Goal: Transaction & Acquisition: Purchase product/service

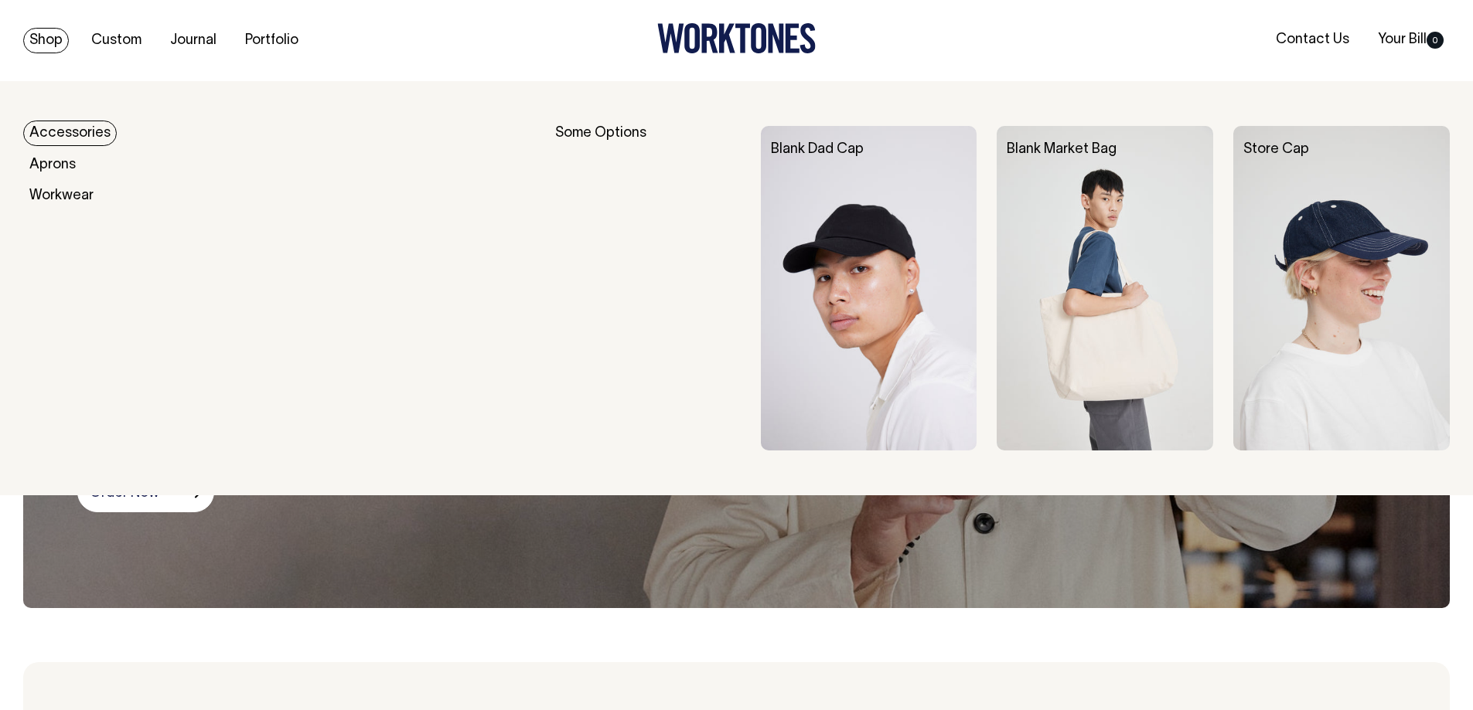
click at [46, 43] on link "Shop" at bounding box center [46, 41] width 46 height 26
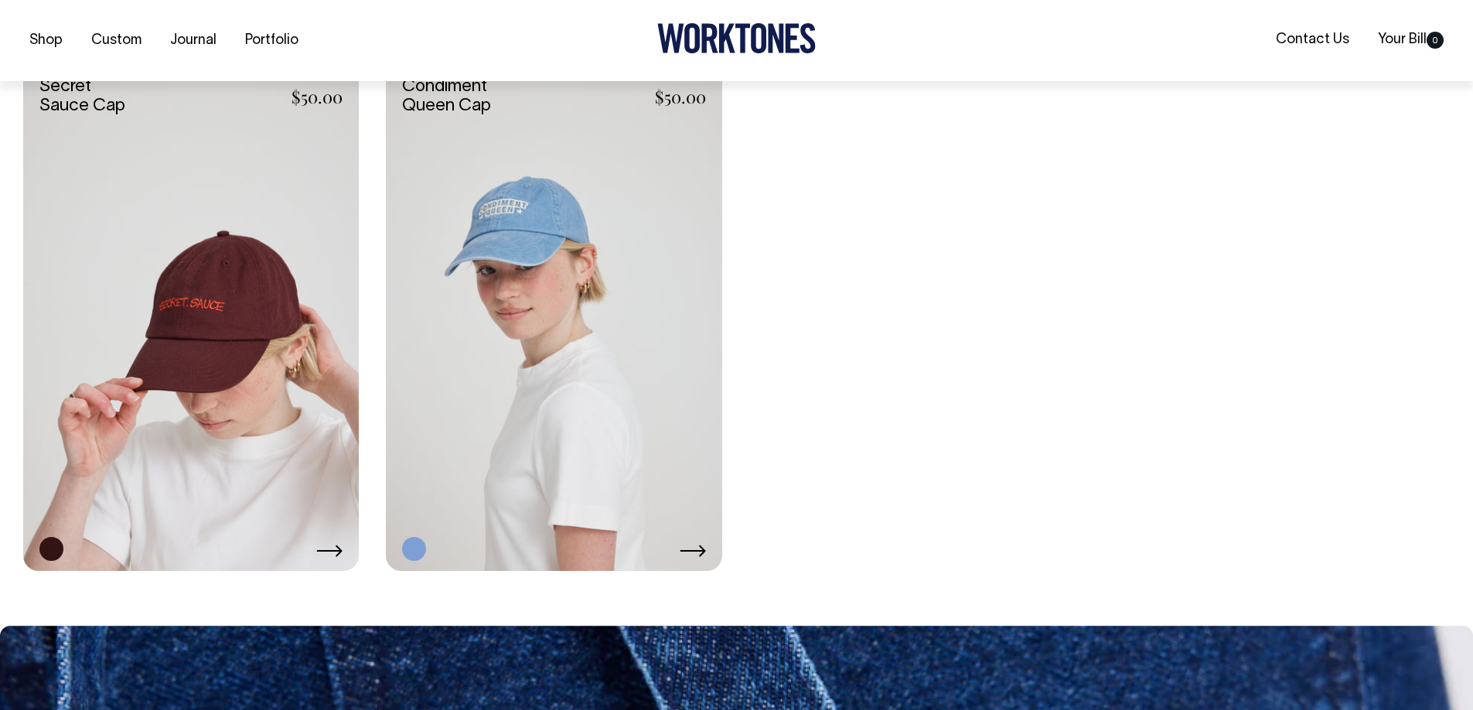
scroll to position [3865, 0]
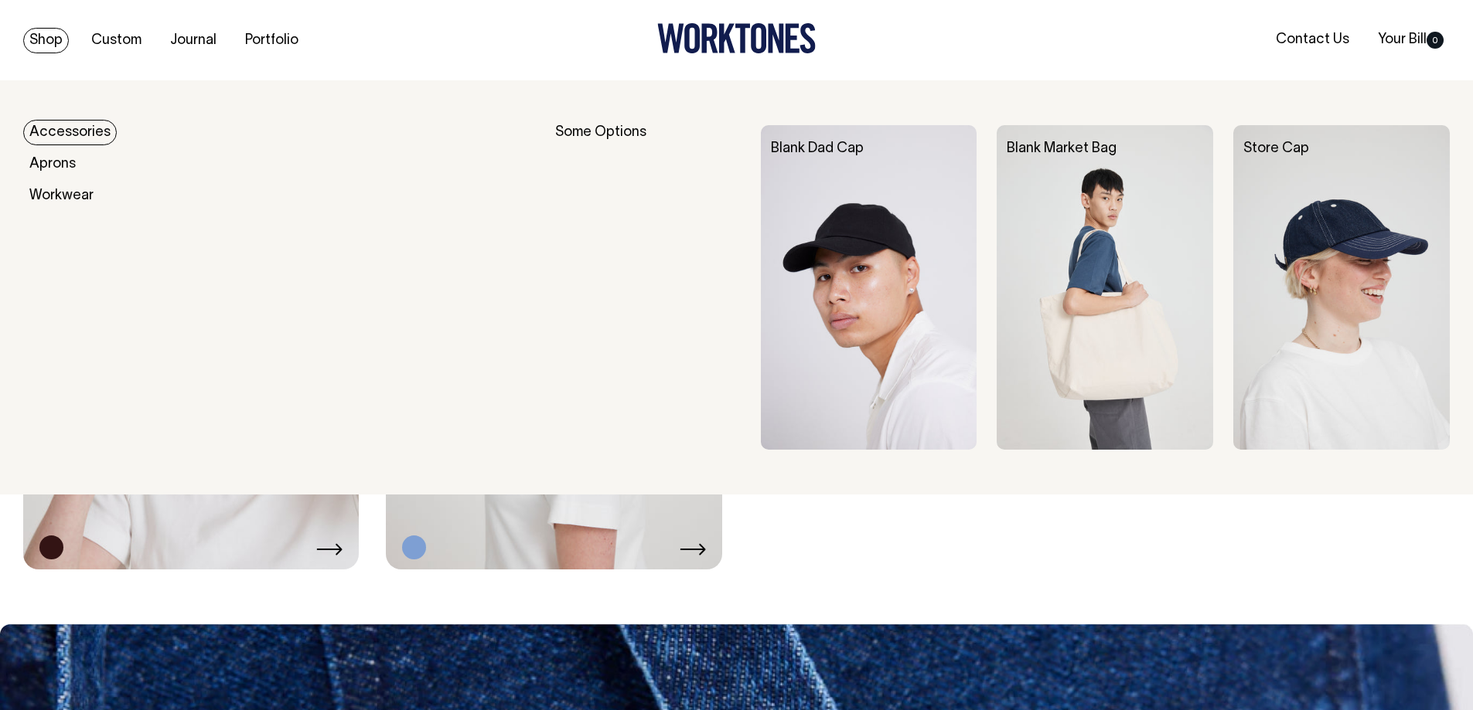
click at [63, 132] on link "Accessories" at bounding box center [70, 133] width 94 height 26
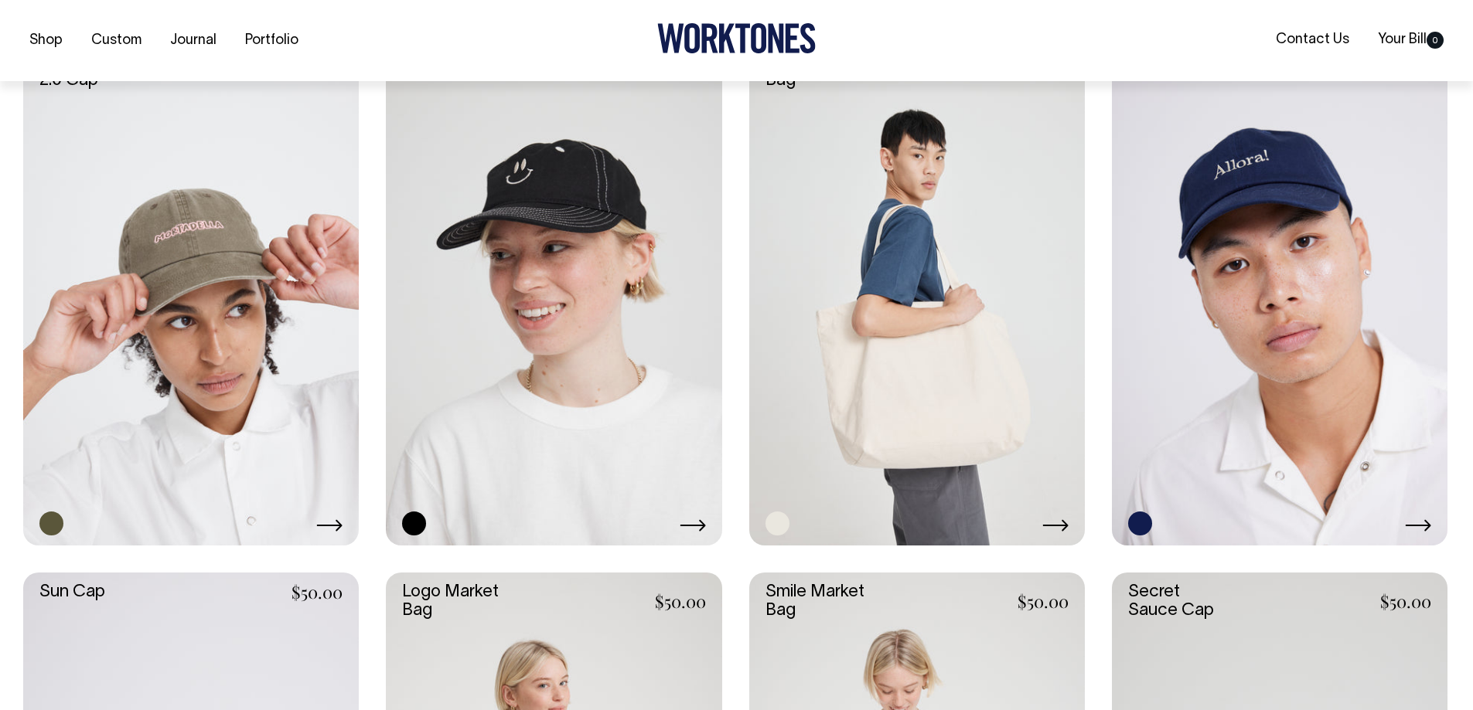
scroll to position [1237, 0]
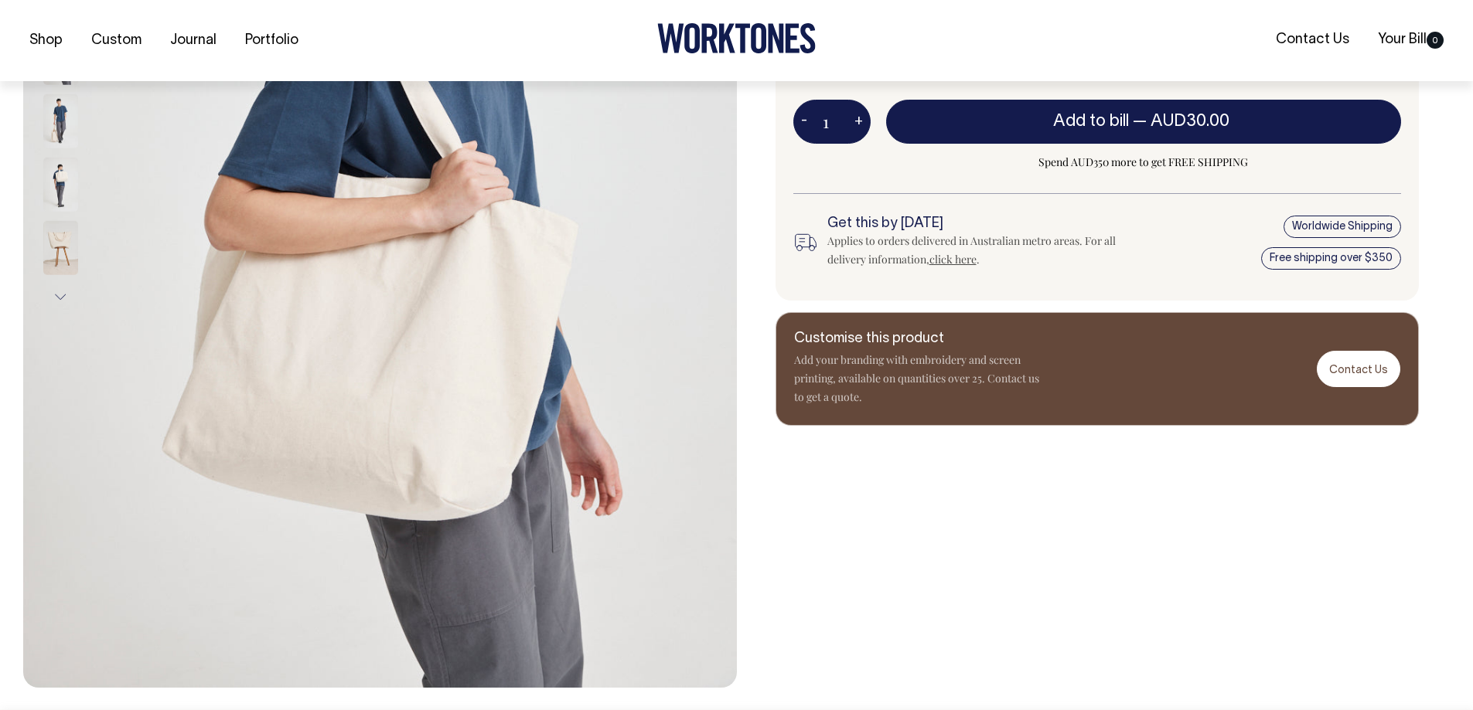
scroll to position [464, 0]
click at [53, 261] on img at bounding box center [60, 247] width 35 height 54
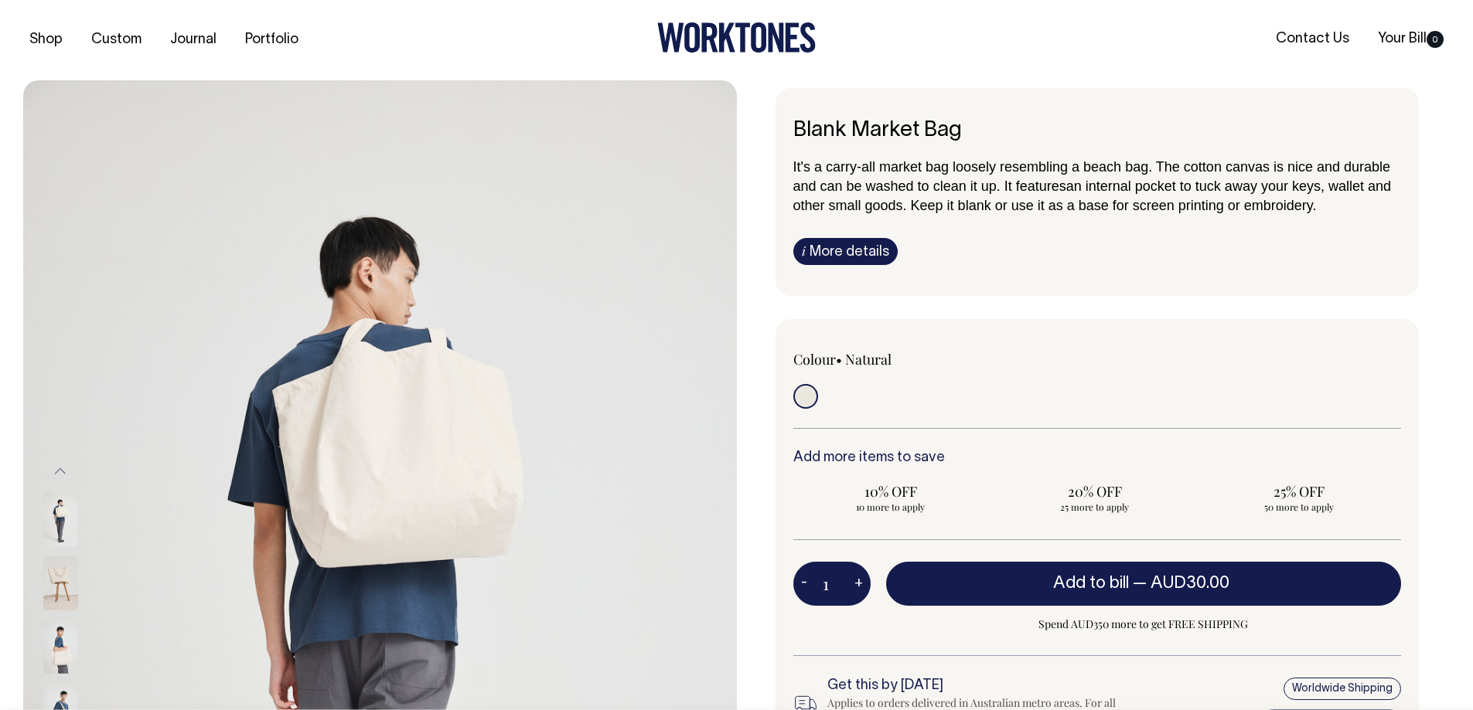
scroll to position [0, 0]
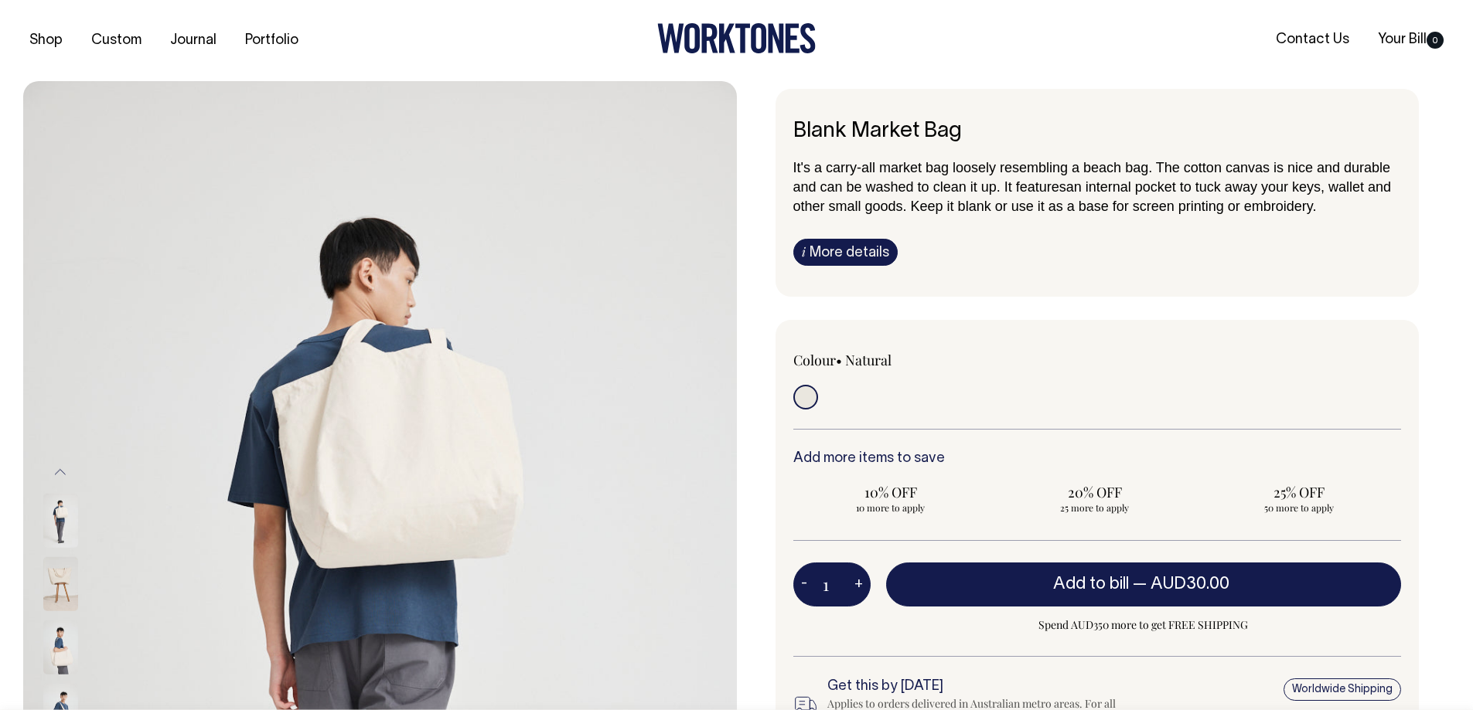
click at [839, 247] on link "i More details" at bounding box center [845, 252] width 104 height 27
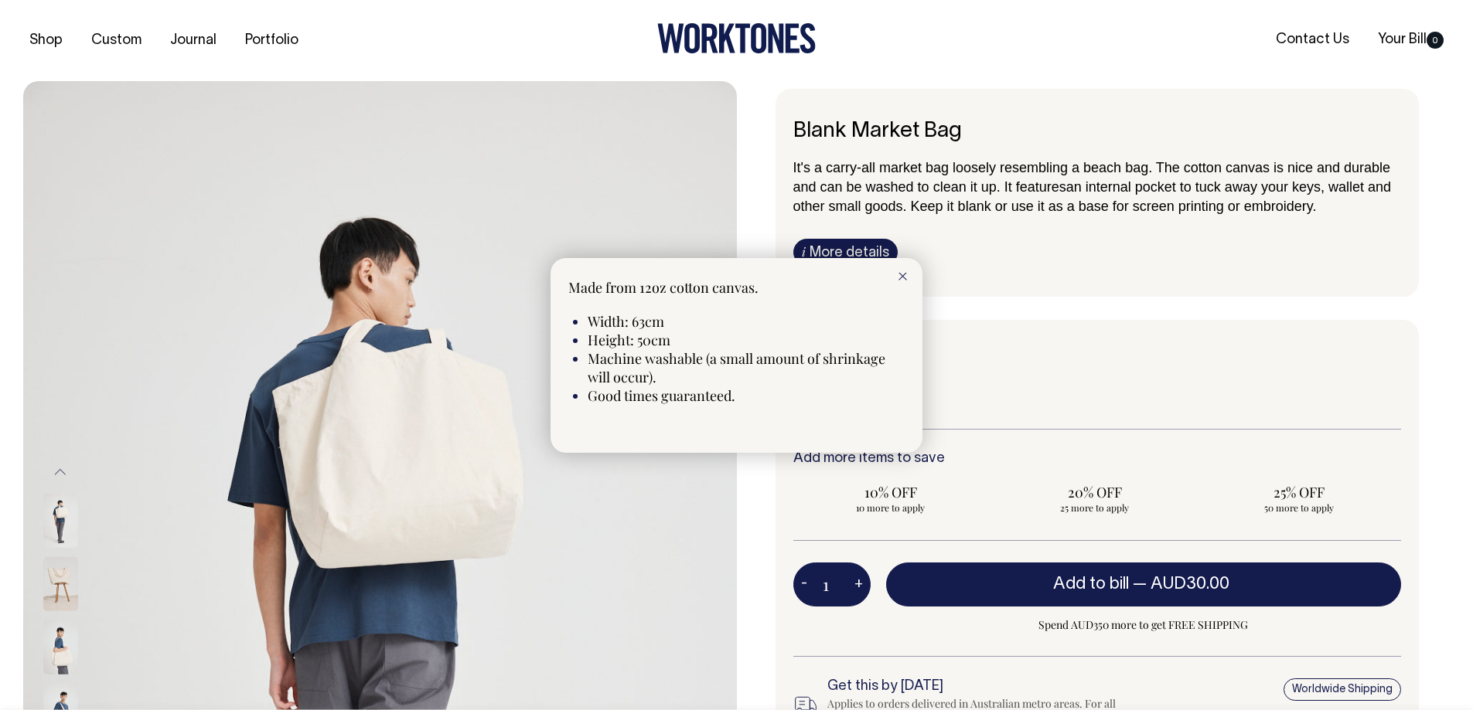
click at [887, 279] on div at bounding box center [902, 275] width 39 height 34
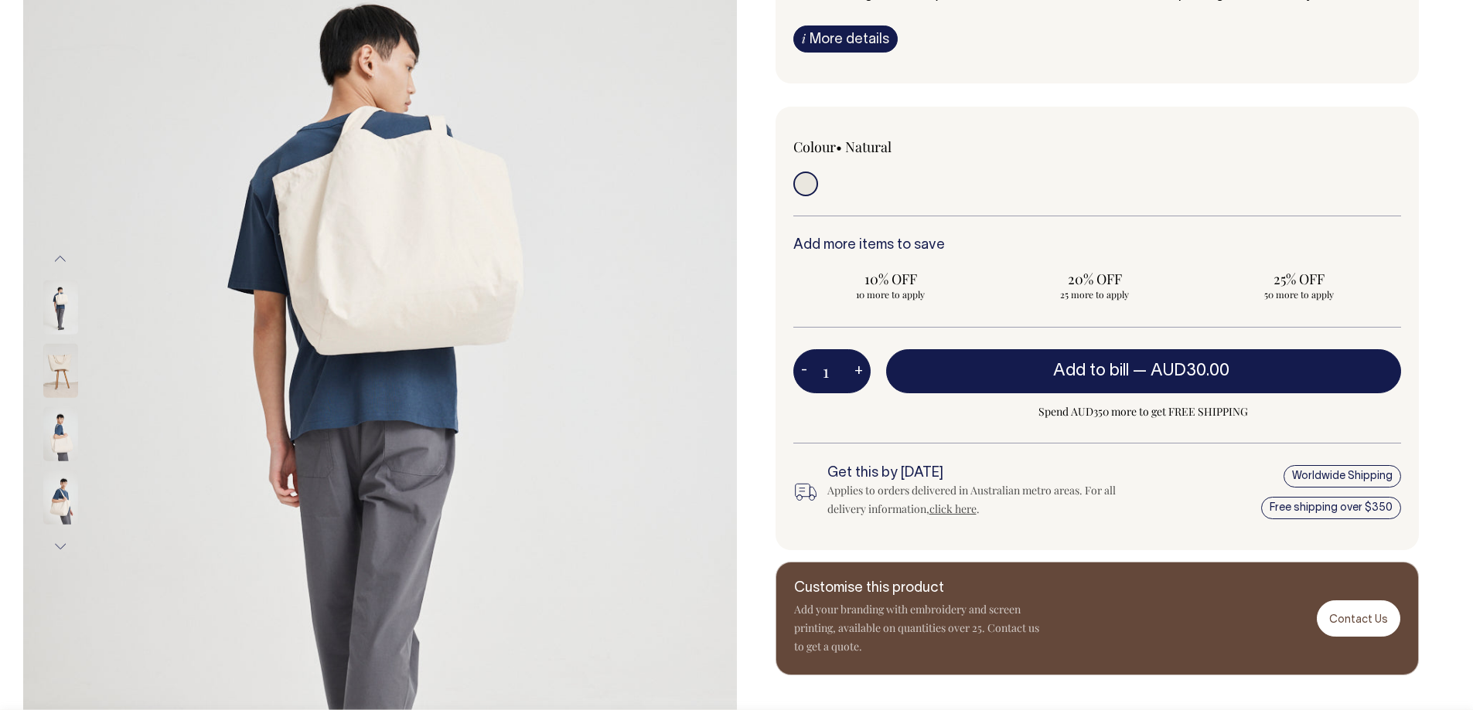
scroll to position [232, 0]
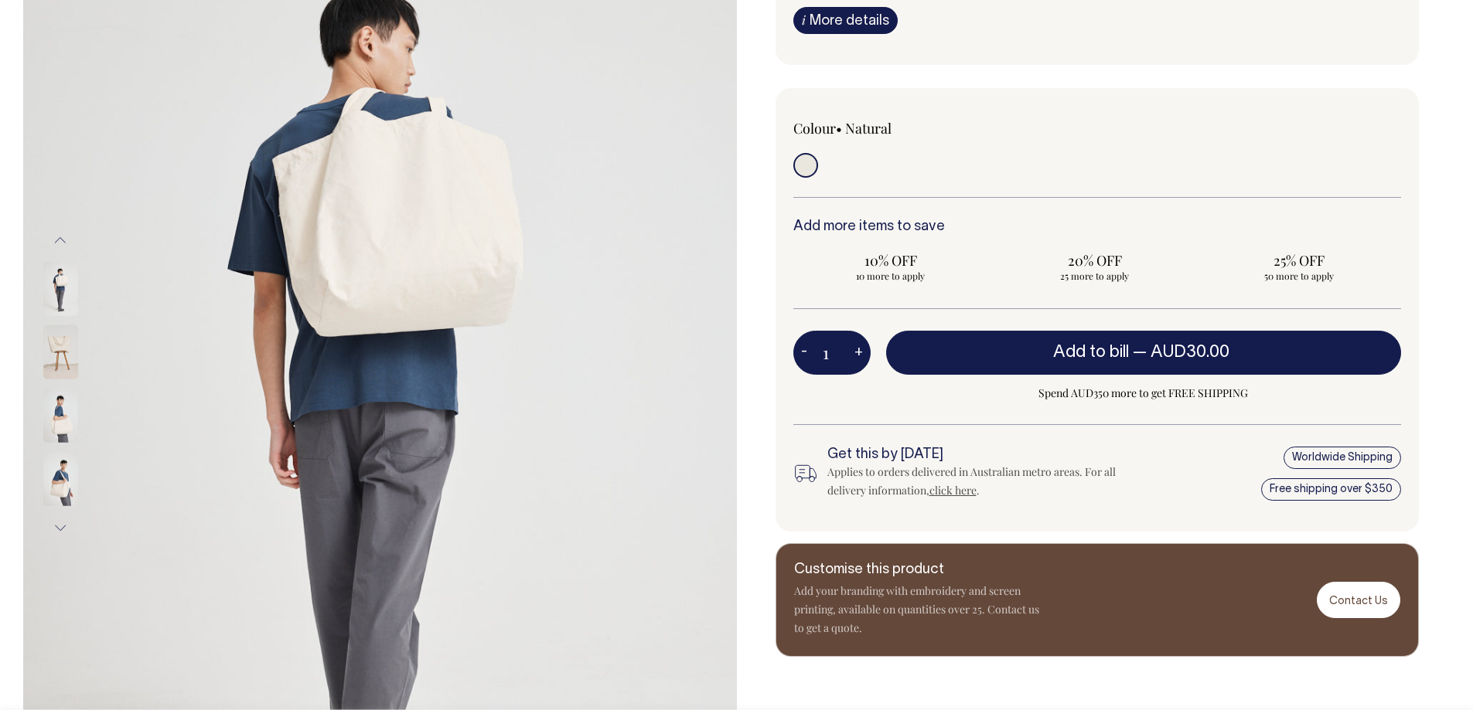
click at [50, 361] on img at bounding box center [60, 352] width 35 height 54
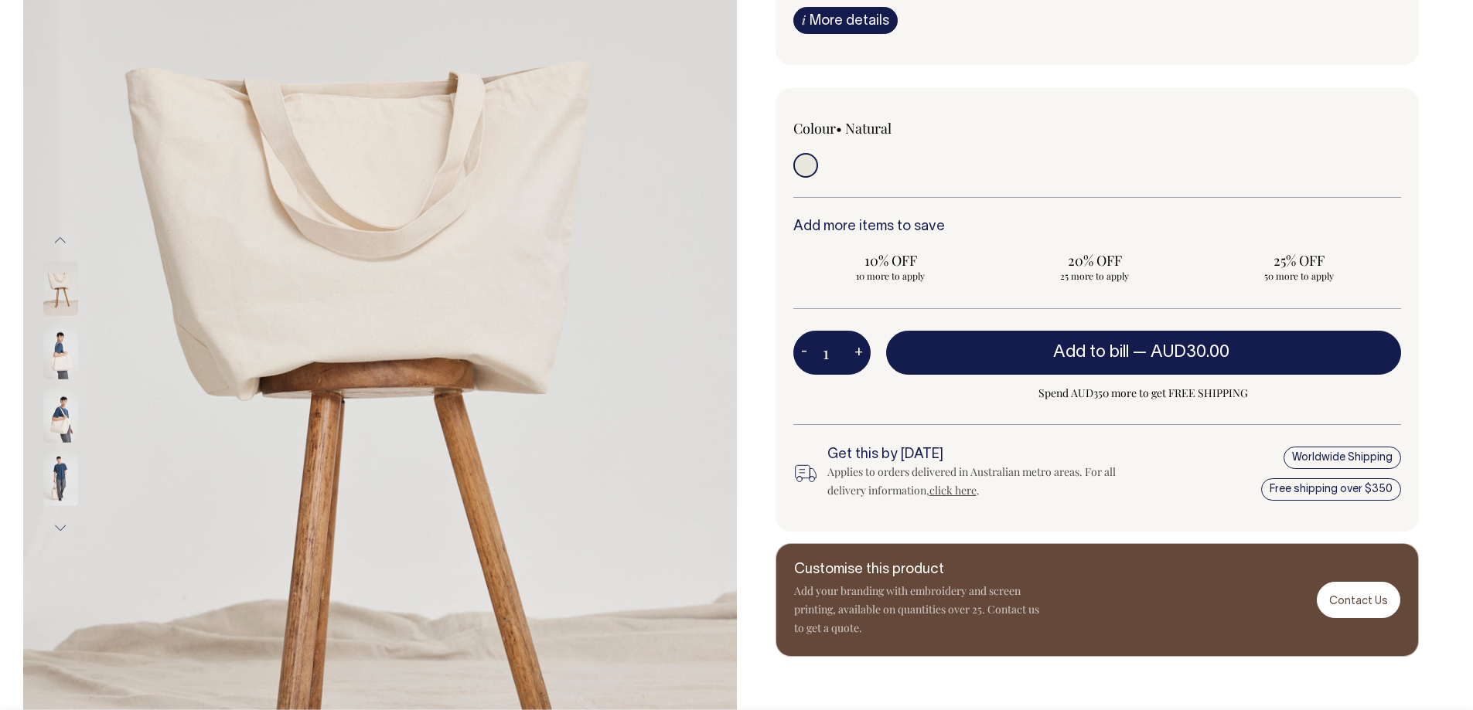
click at [69, 433] on div at bounding box center [81, 193] width 77 height 887
click at [63, 455] on img at bounding box center [60, 479] width 35 height 54
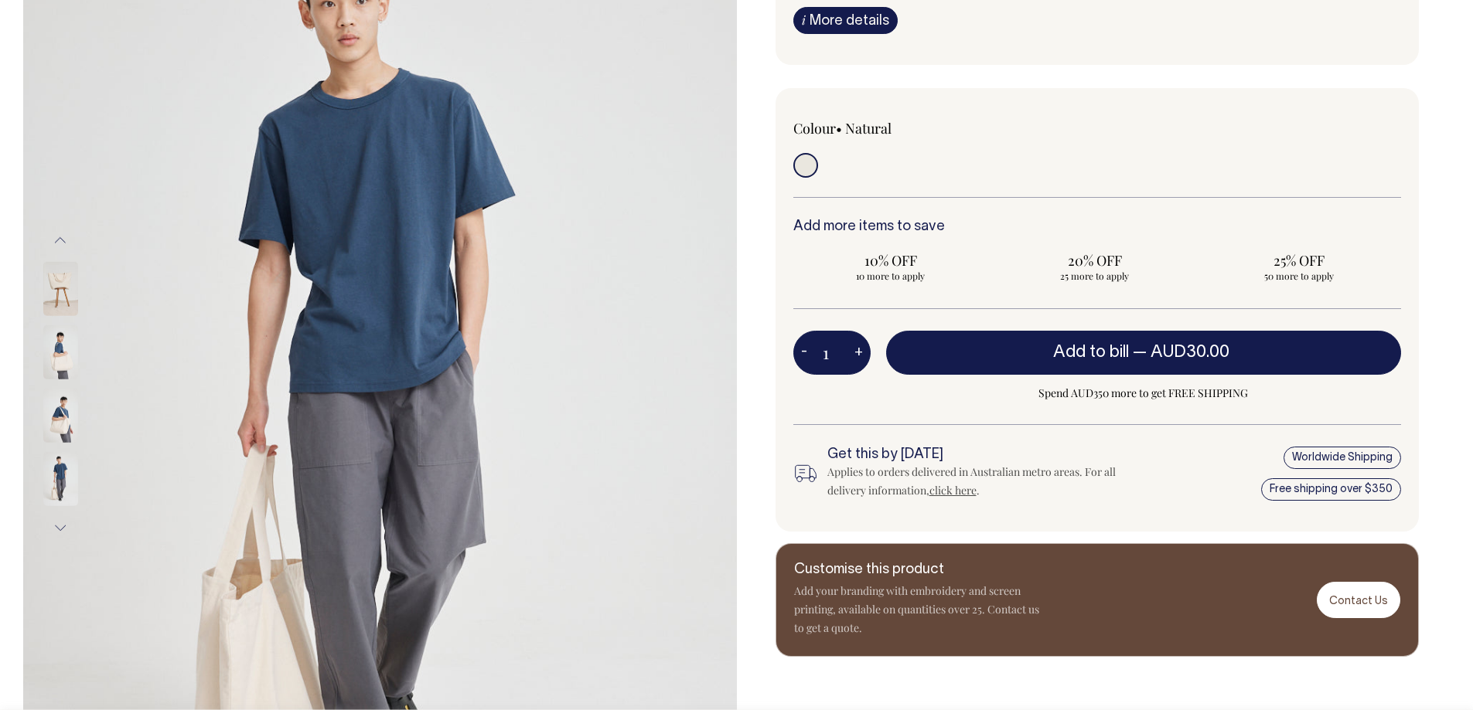
click at [60, 478] on img at bounding box center [60, 479] width 35 height 54
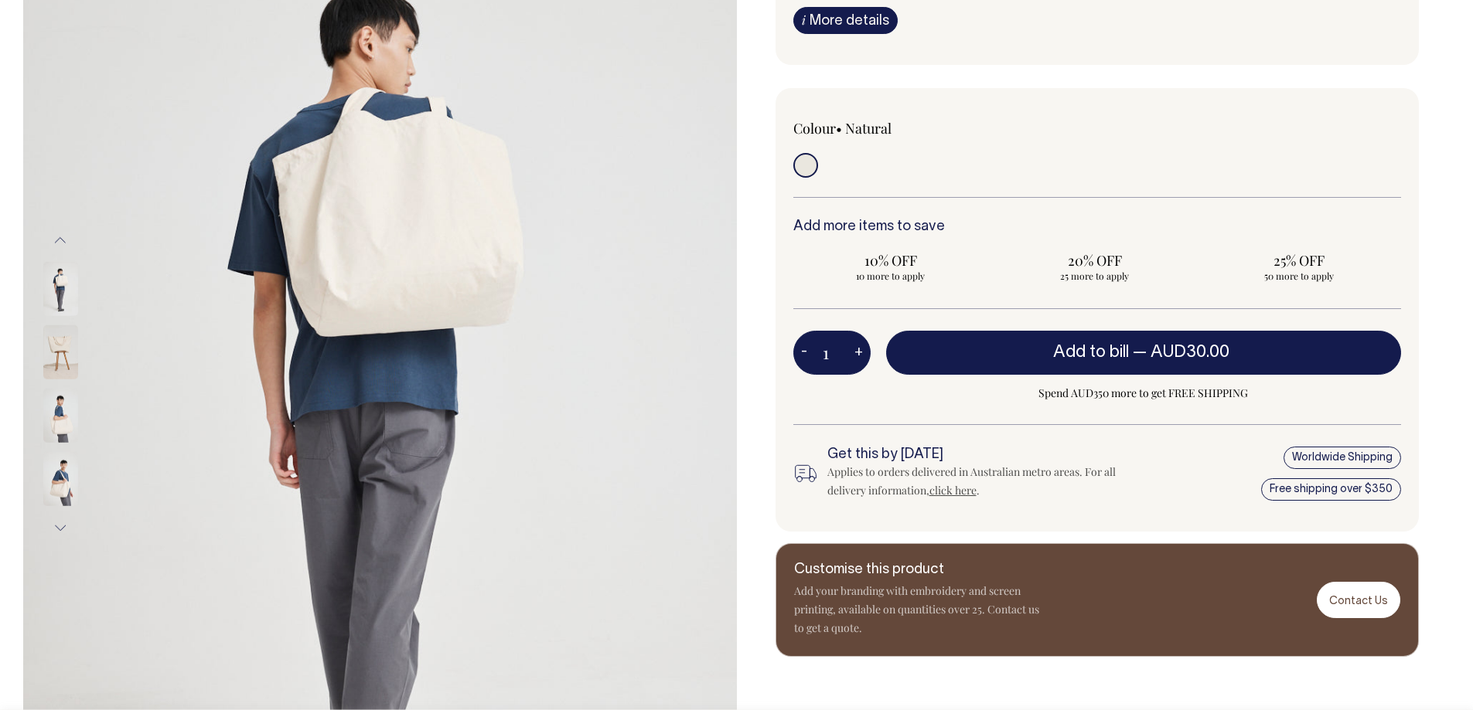
click at [60, 526] on button "Next" at bounding box center [60, 528] width 23 height 35
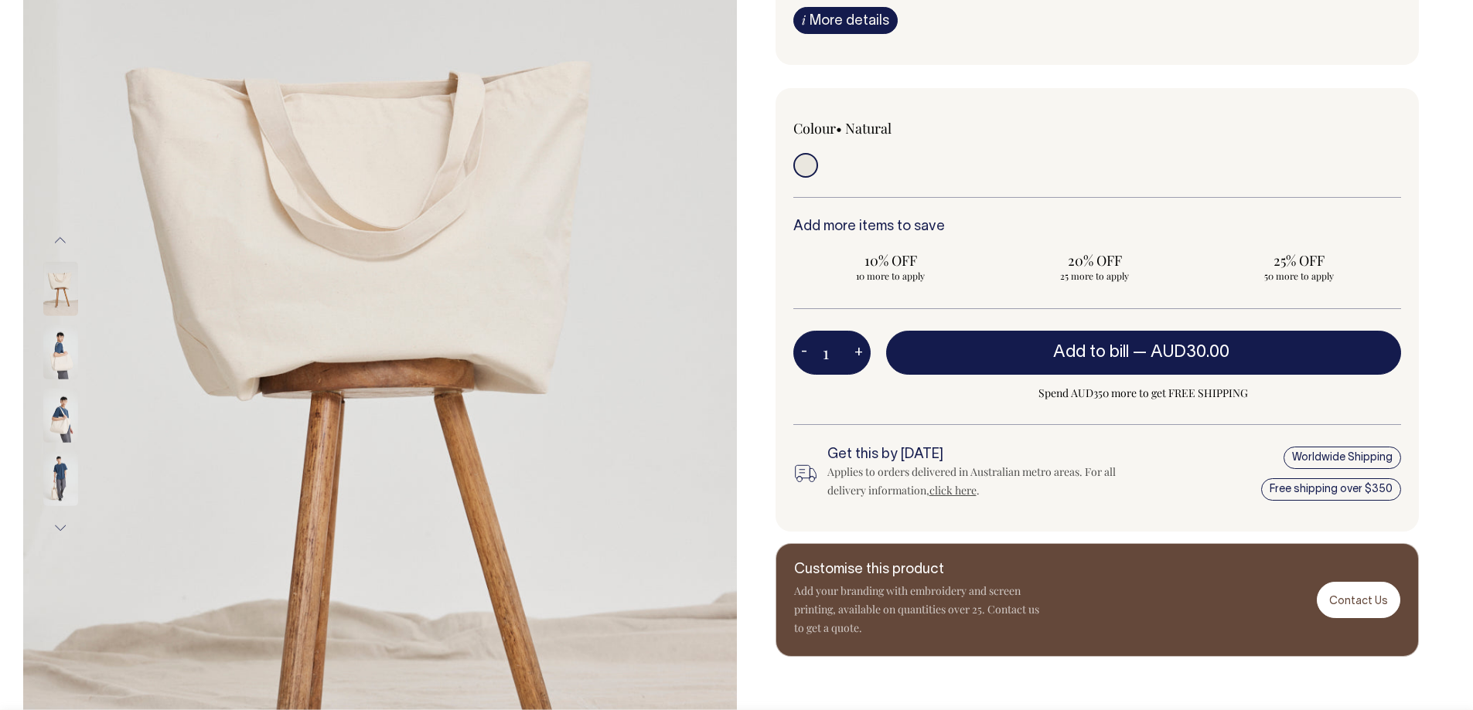
click at [57, 497] on img at bounding box center [60, 479] width 35 height 54
click at [63, 540] on button "Next" at bounding box center [60, 528] width 23 height 35
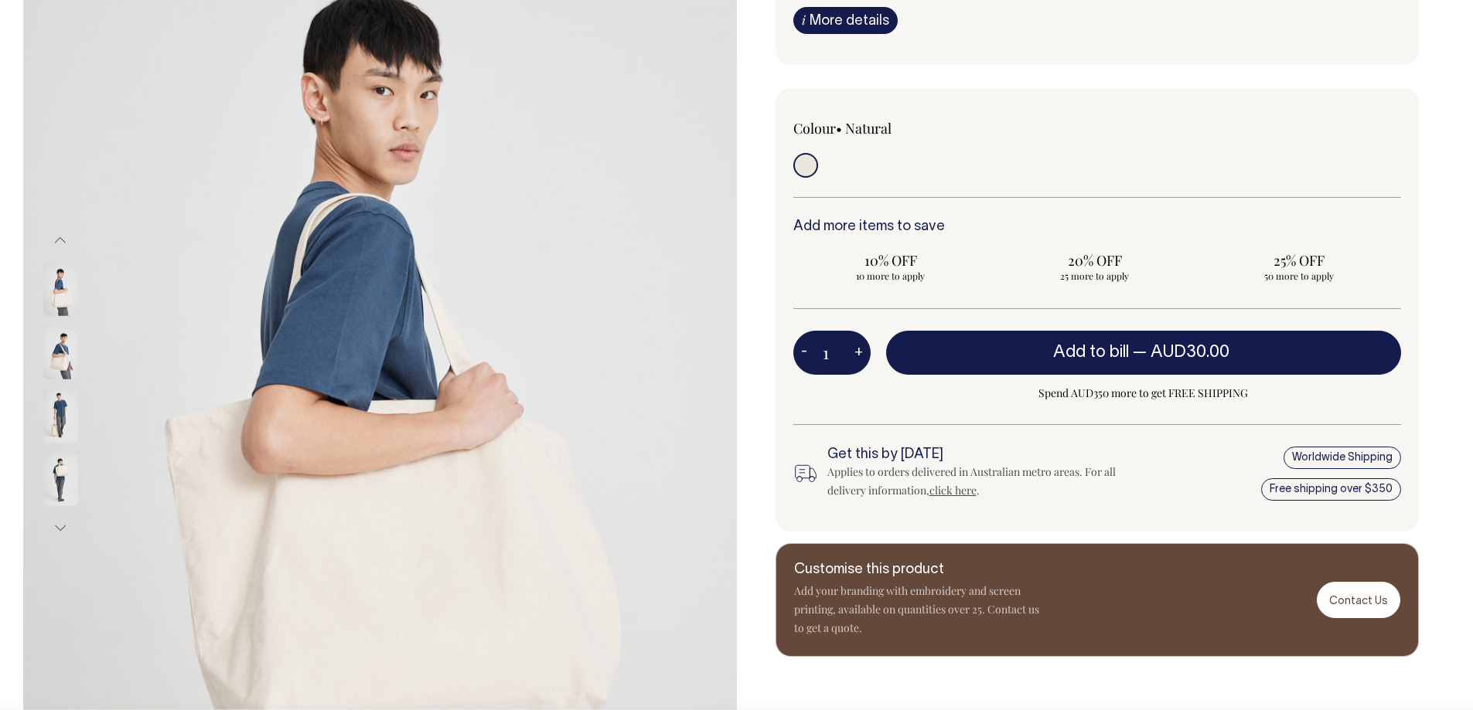
click at [55, 499] on img at bounding box center [60, 479] width 35 height 54
click at [56, 532] on button "Next" at bounding box center [60, 528] width 23 height 35
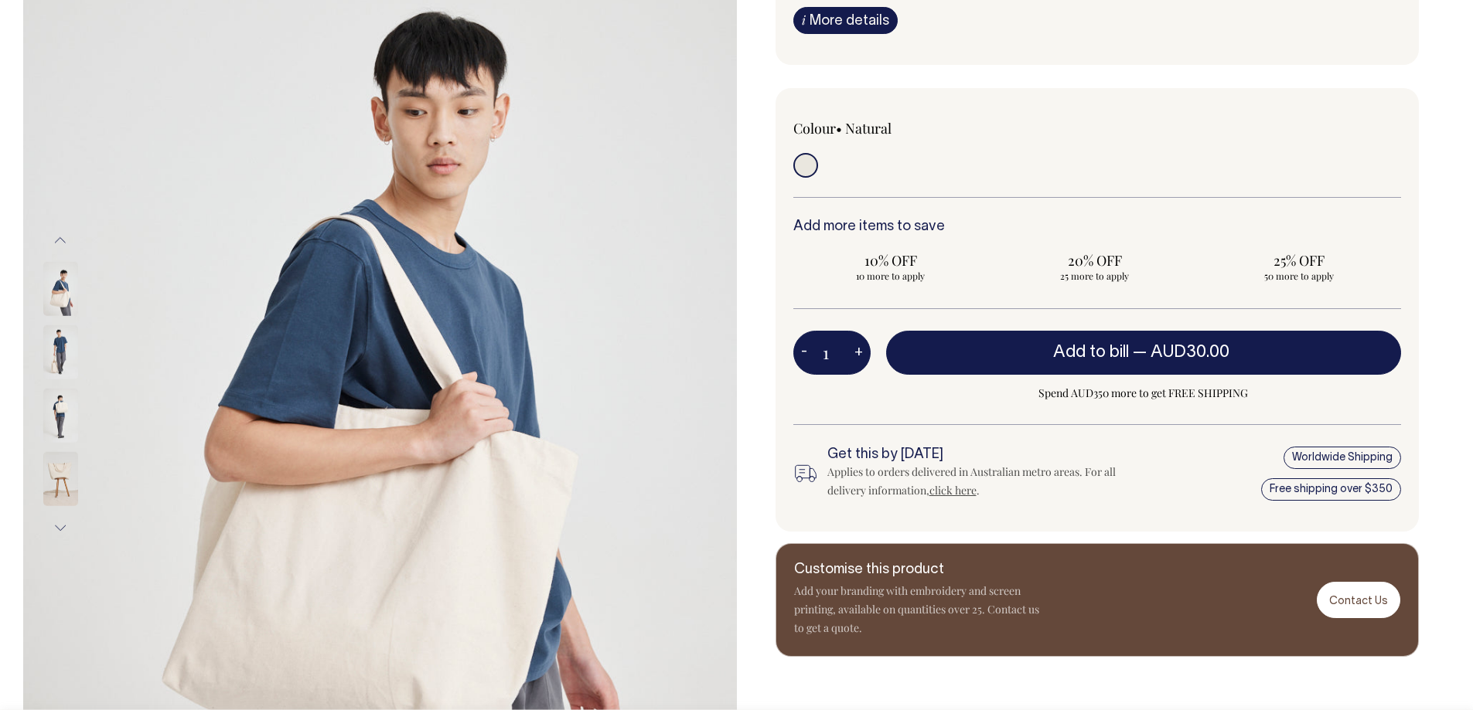
click at [56, 497] on img at bounding box center [60, 479] width 35 height 54
click at [63, 522] on button "Next" at bounding box center [60, 528] width 23 height 35
click at [61, 471] on img at bounding box center [60, 479] width 35 height 54
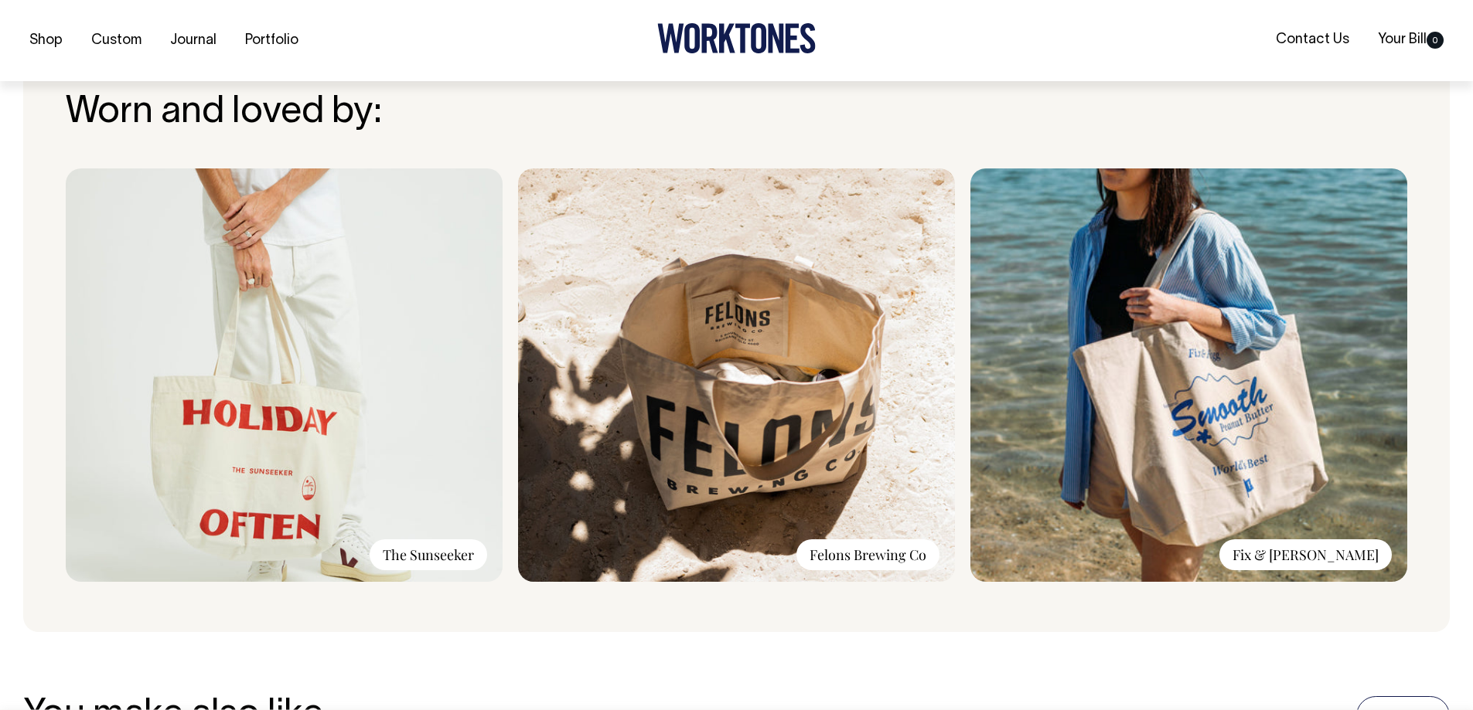
scroll to position [1160, 0]
click at [223, 348] on img at bounding box center [284, 375] width 437 height 414
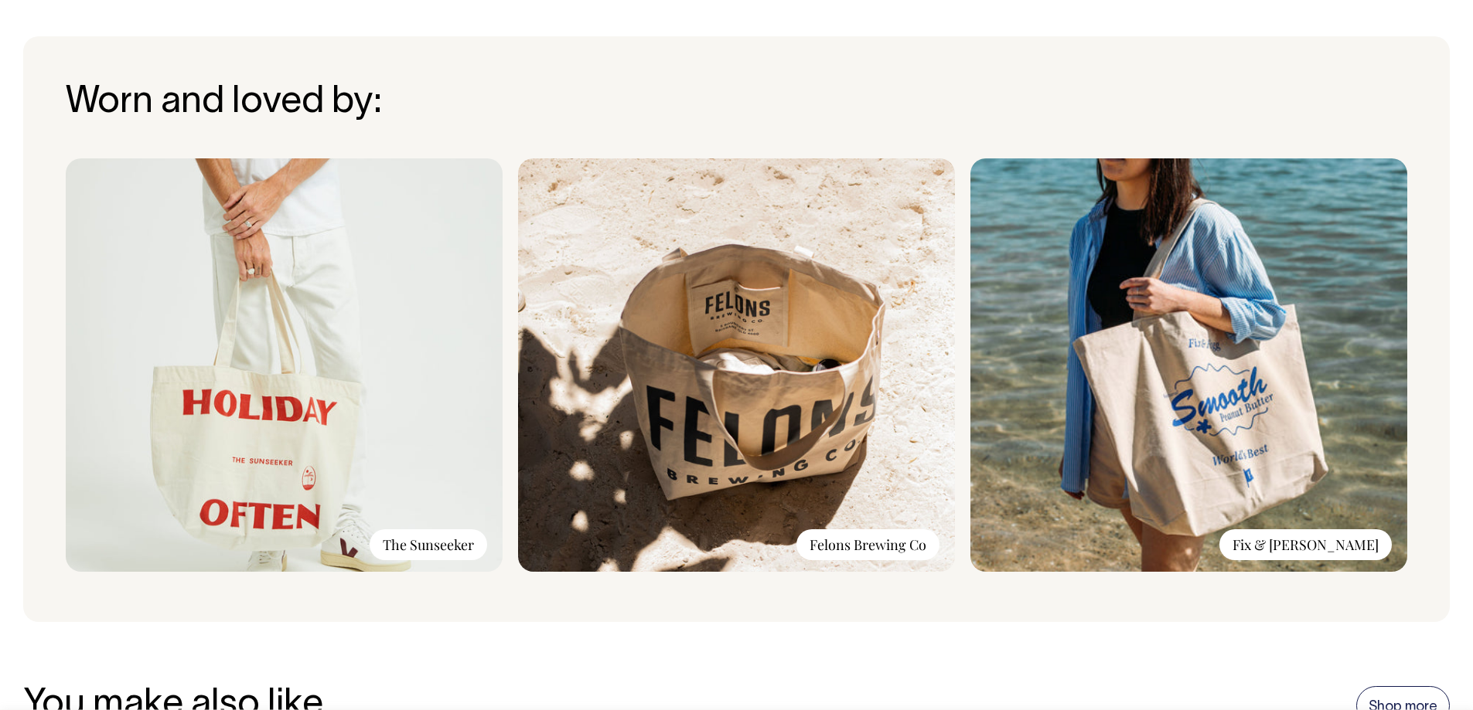
drag, startPoint x: 252, startPoint y: 312, endPoint x: 245, endPoint y: 284, distance: 28.7
click at [251, 312] on img at bounding box center [284, 365] width 437 height 414
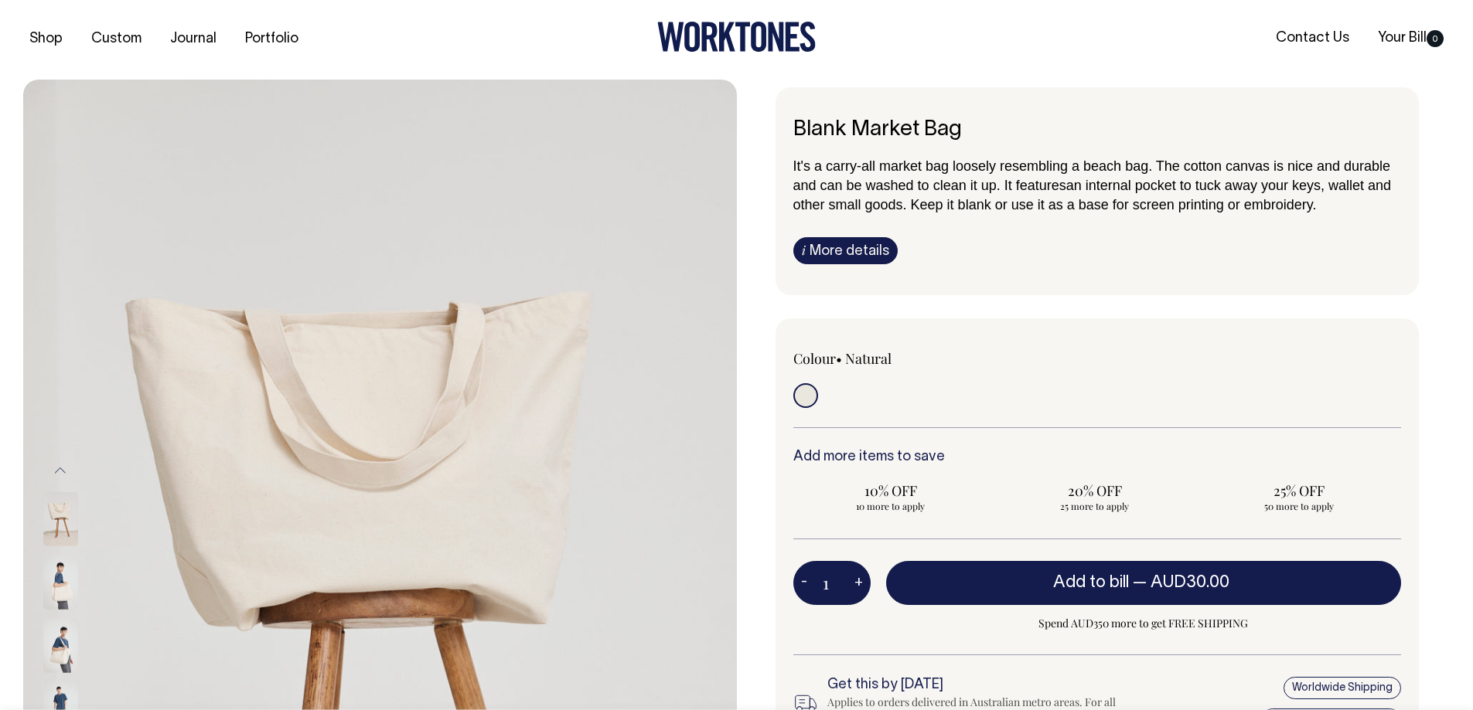
scroll to position [0, 0]
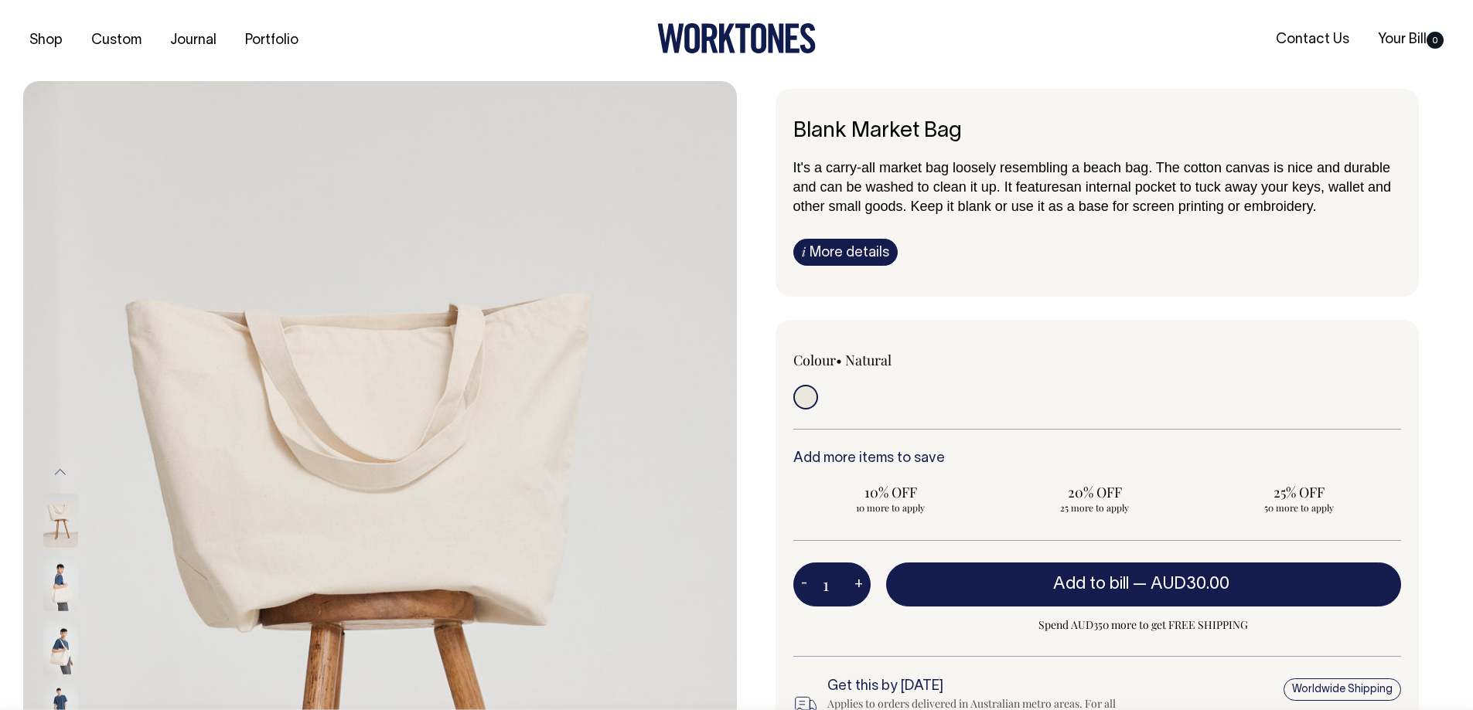
drag, startPoint x: 62, startPoint y: 619, endPoint x: 70, endPoint y: 617, distance: 8.1
click at [63, 619] on div at bounding box center [81, 647] width 77 height 63
click at [1002, 172] on span "It's a carry-all market bag loosely resembling a beach bag. The cotton canvas i…" at bounding box center [1092, 177] width 598 height 35
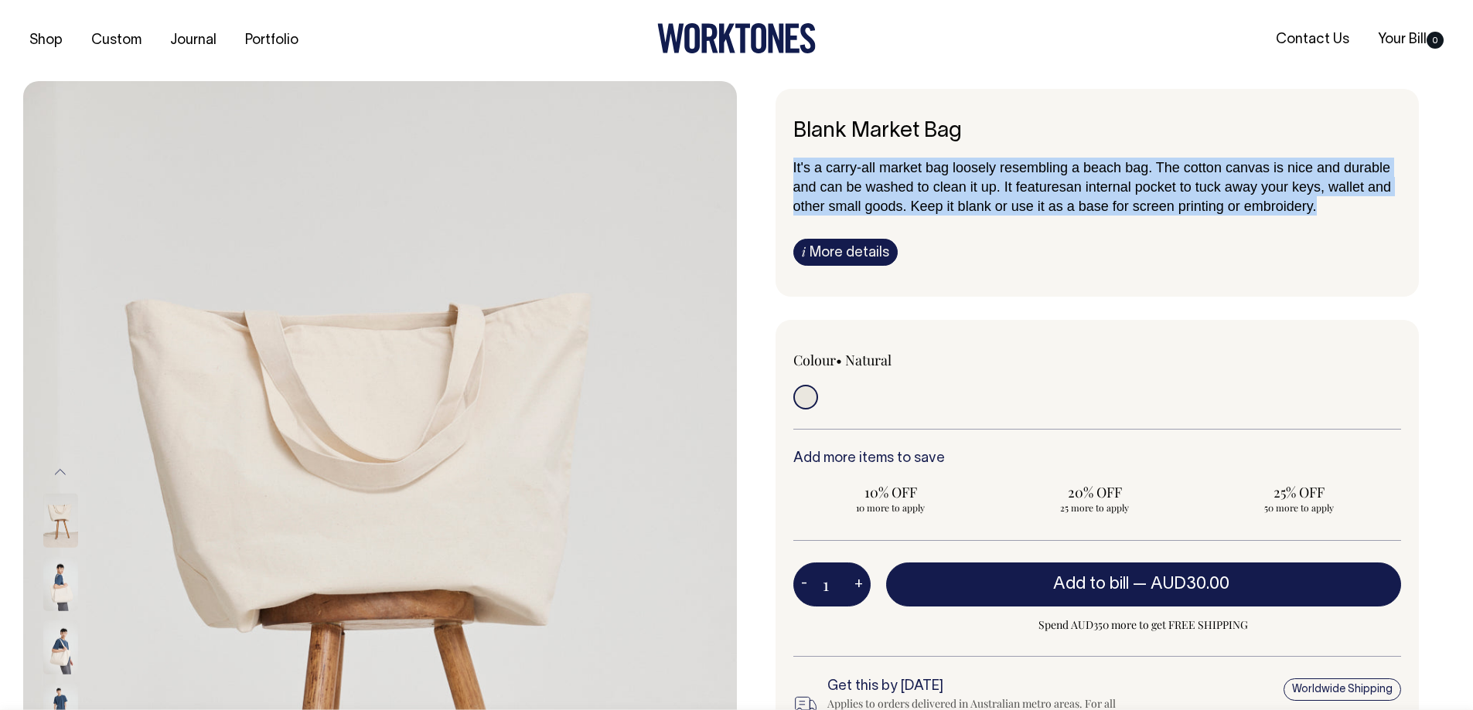
click at [1002, 172] on span "It's a carry-all market bag loosely resembling a beach bag. The cotton canvas i…" at bounding box center [1092, 177] width 598 height 35
click at [898, 189] on span "It's a carry-all market bag loosely resembling a beach bag. The cotton canvas i…" at bounding box center [1092, 177] width 598 height 35
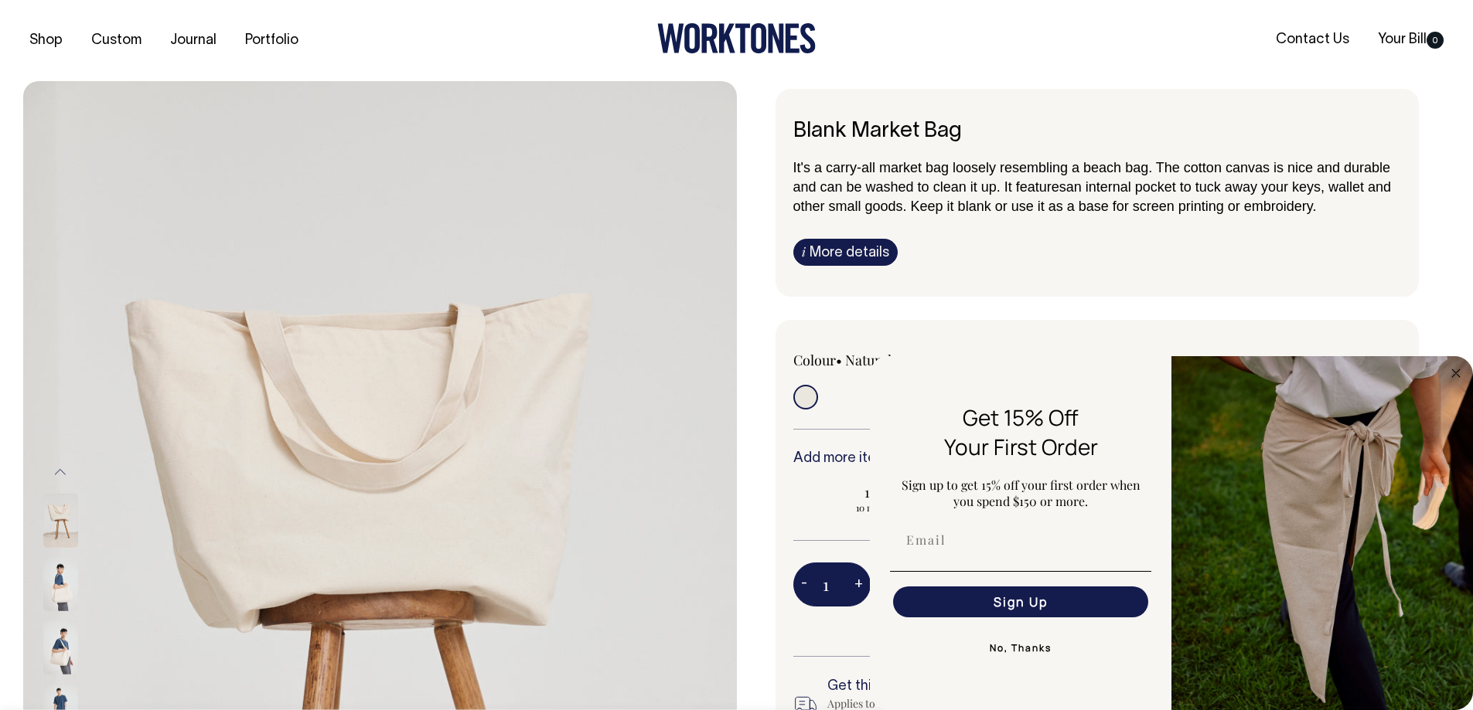
click at [1005, 653] on button "No, Thanks" at bounding box center [1020, 648] width 261 height 31
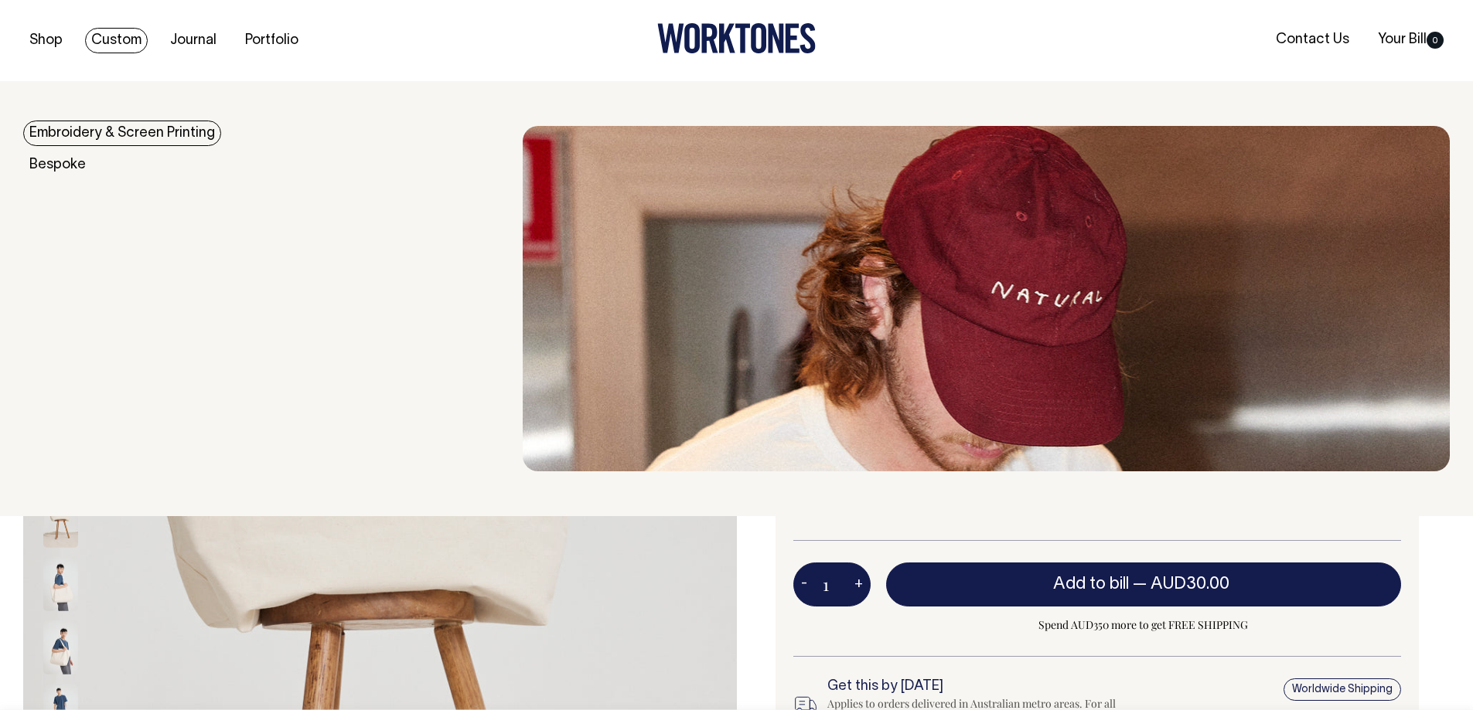
click at [61, 134] on link "Embroidery & Screen Printing" at bounding box center [122, 134] width 198 height 26
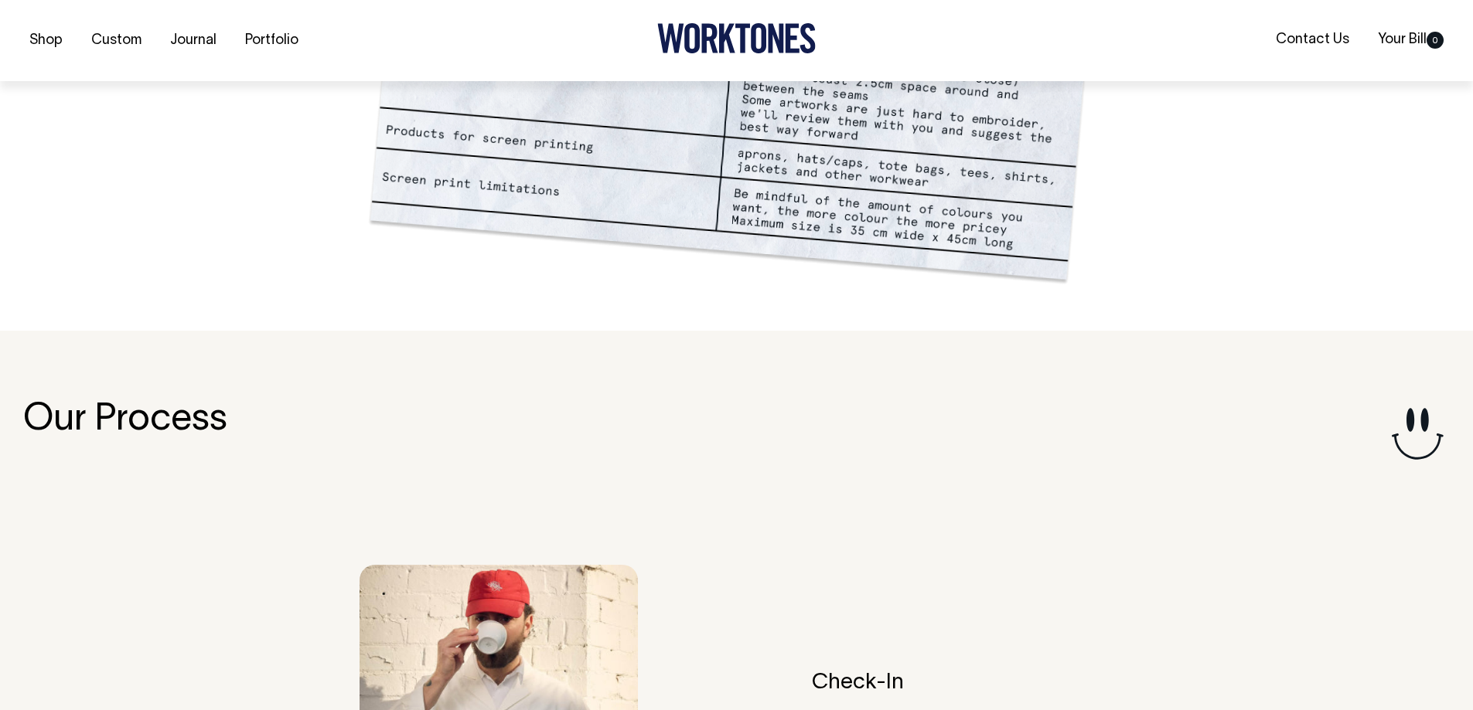
scroll to position [1469, 0]
click at [877, 209] on img at bounding box center [737, 34] width 742 height 506
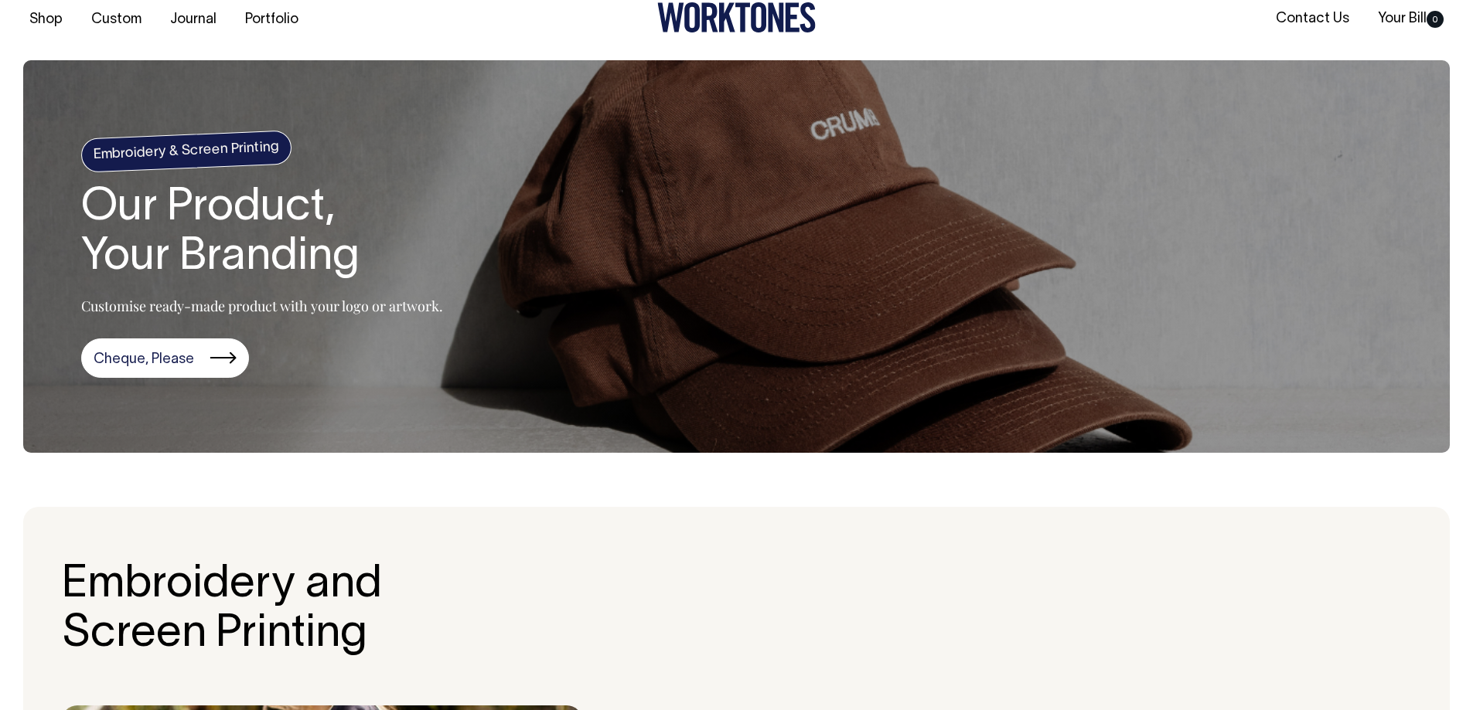
scroll to position [0, 0]
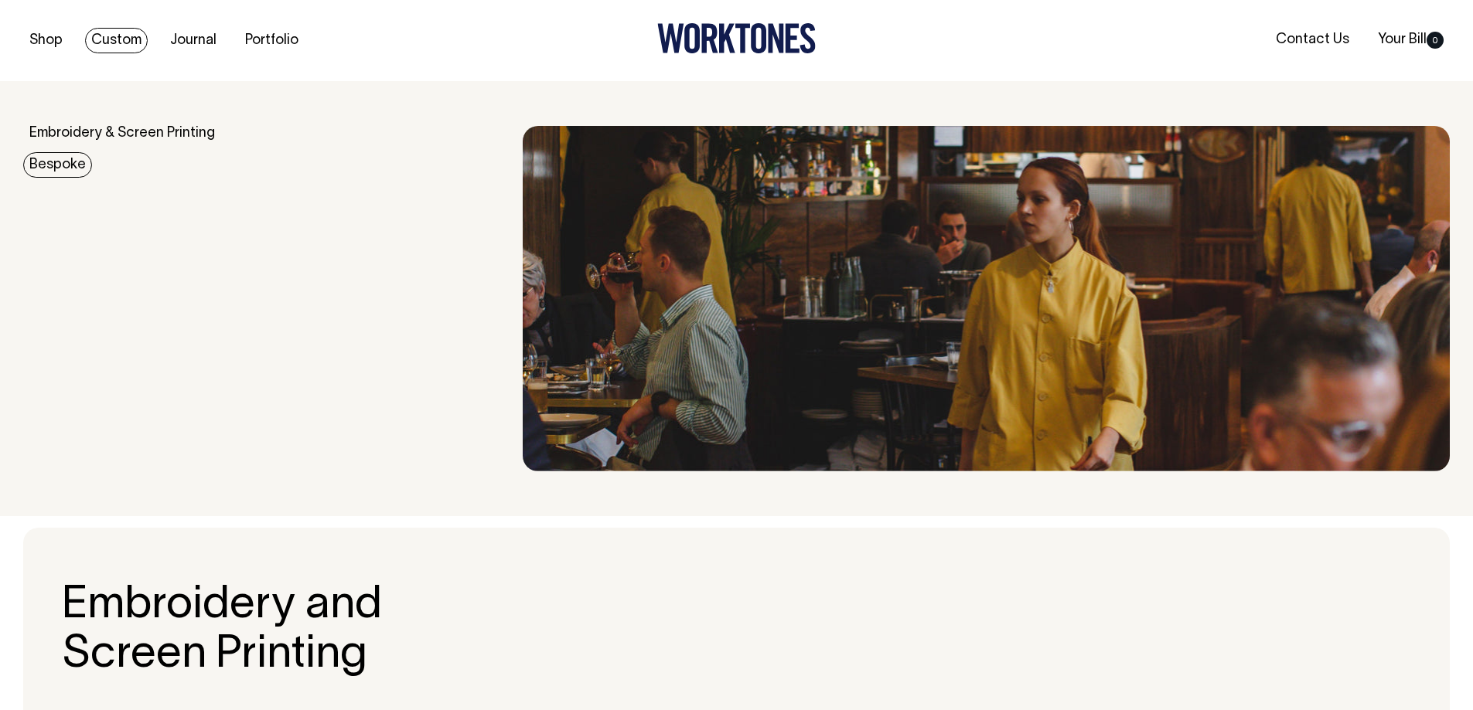
click at [76, 165] on link "Bespoke" at bounding box center [57, 165] width 69 height 26
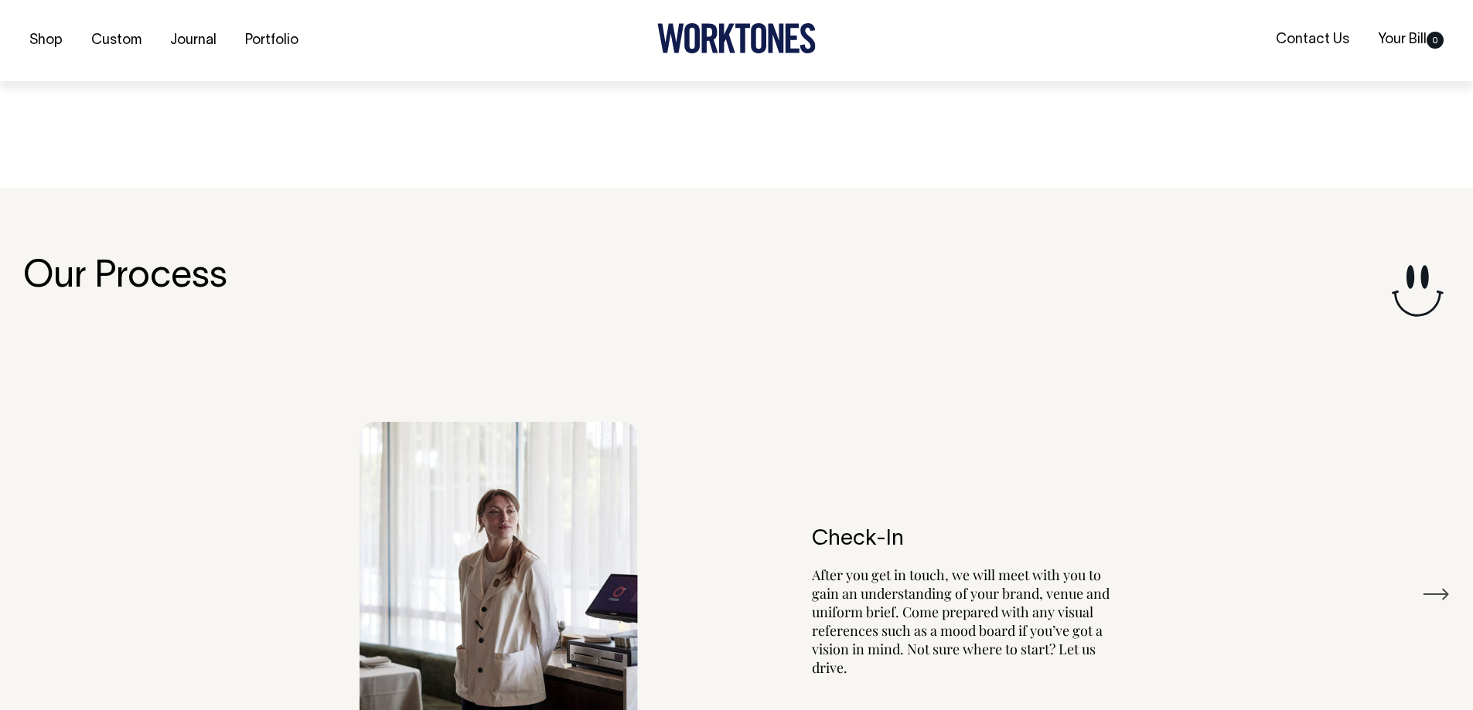
scroll to position [2818, 0]
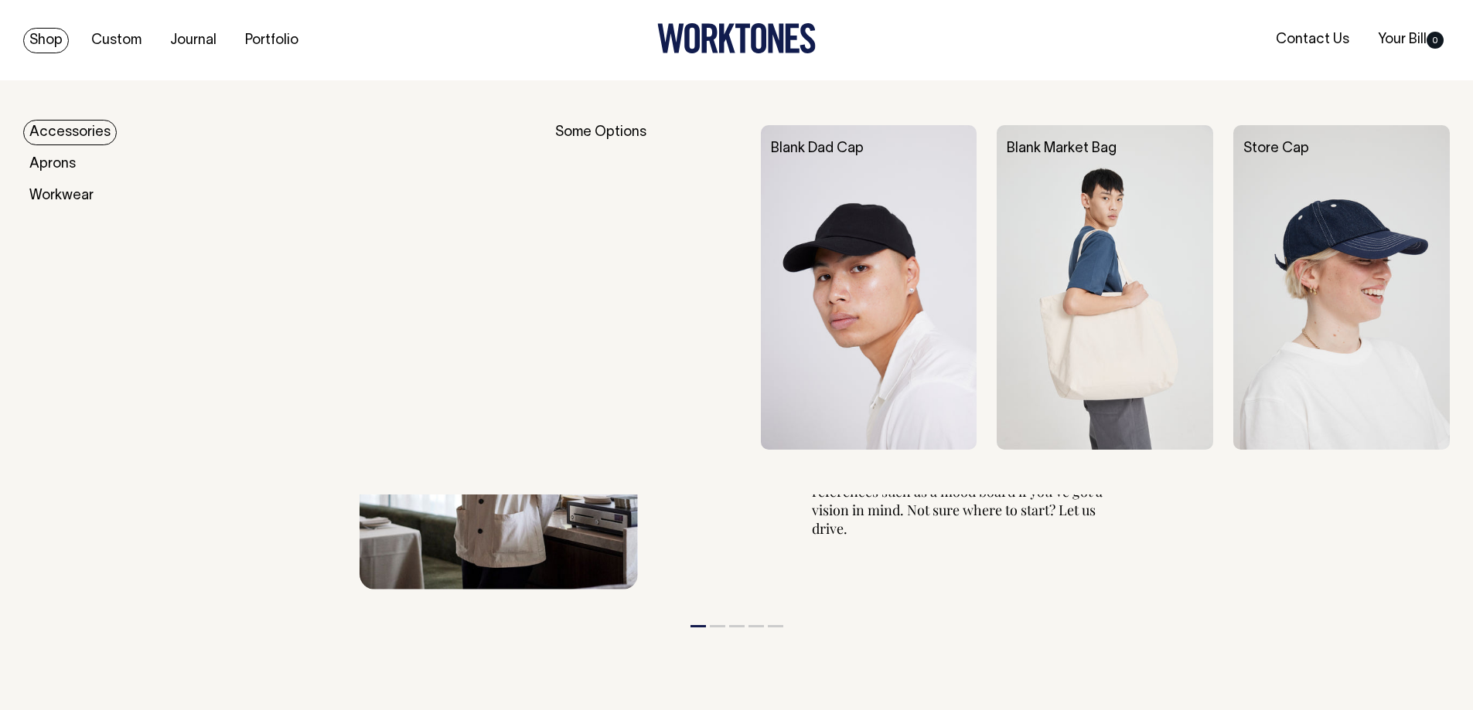
click at [48, 134] on link "Accessories" at bounding box center [70, 133] width 94 height 26
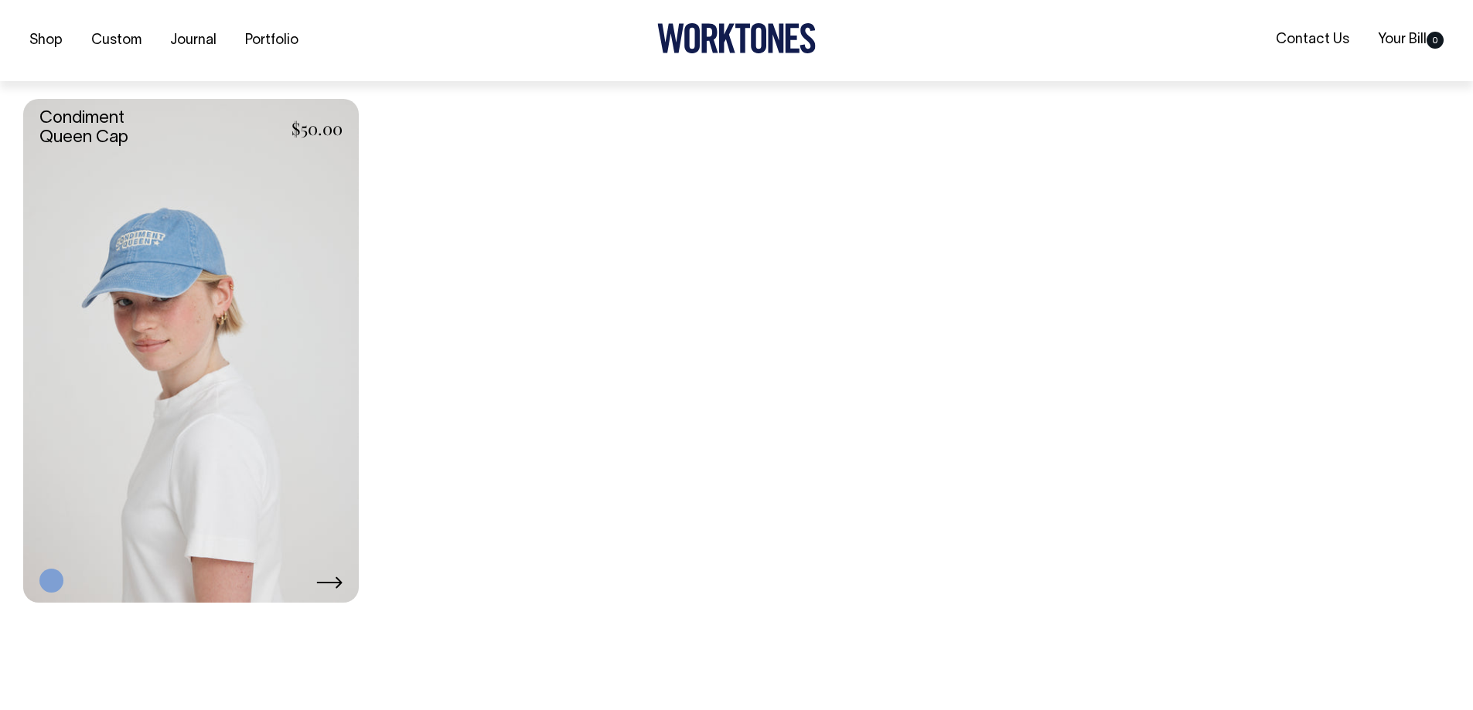
scroll to position [2242, 0]
